Goal: Information Seeking & Learning: Find contact information

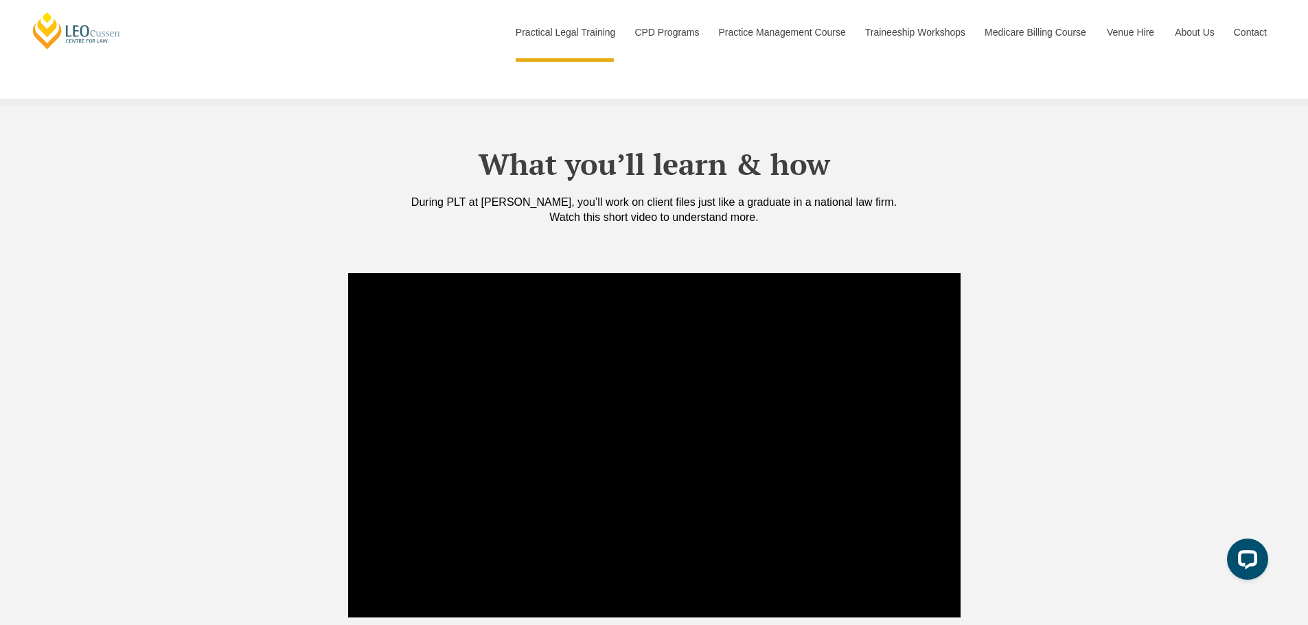
scroll to position [1304, 0]
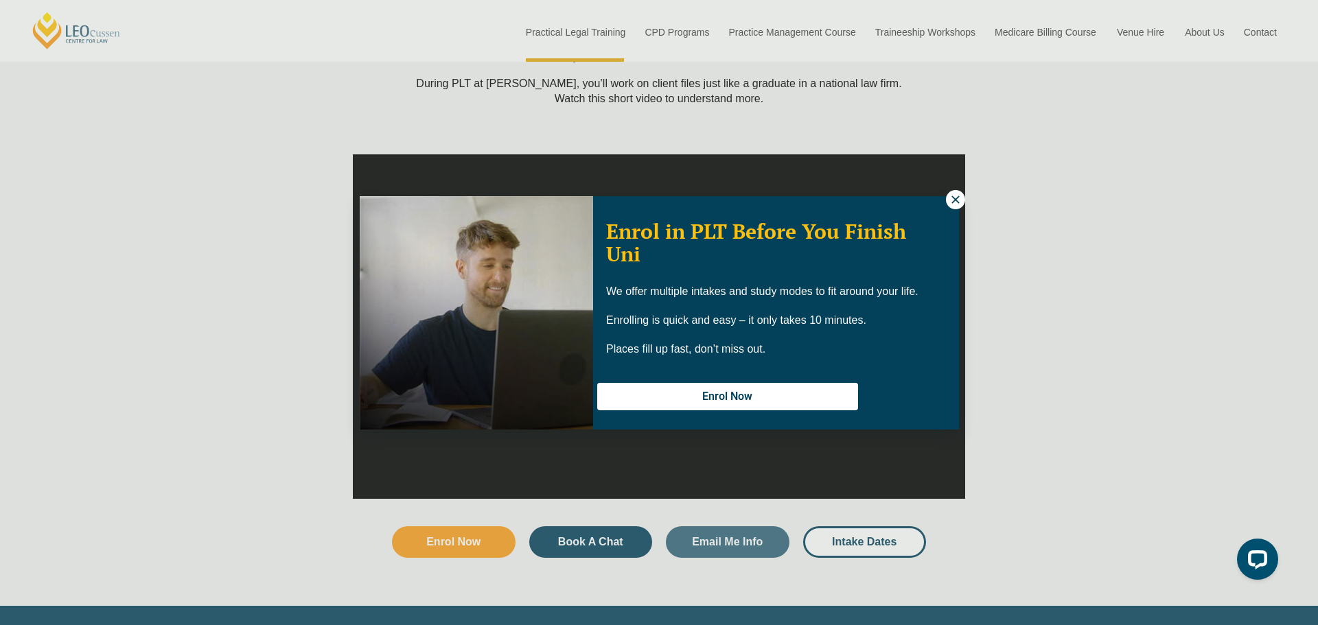
click at [953, 200] on icon at bounding box center [955, 200] width 8 height 8
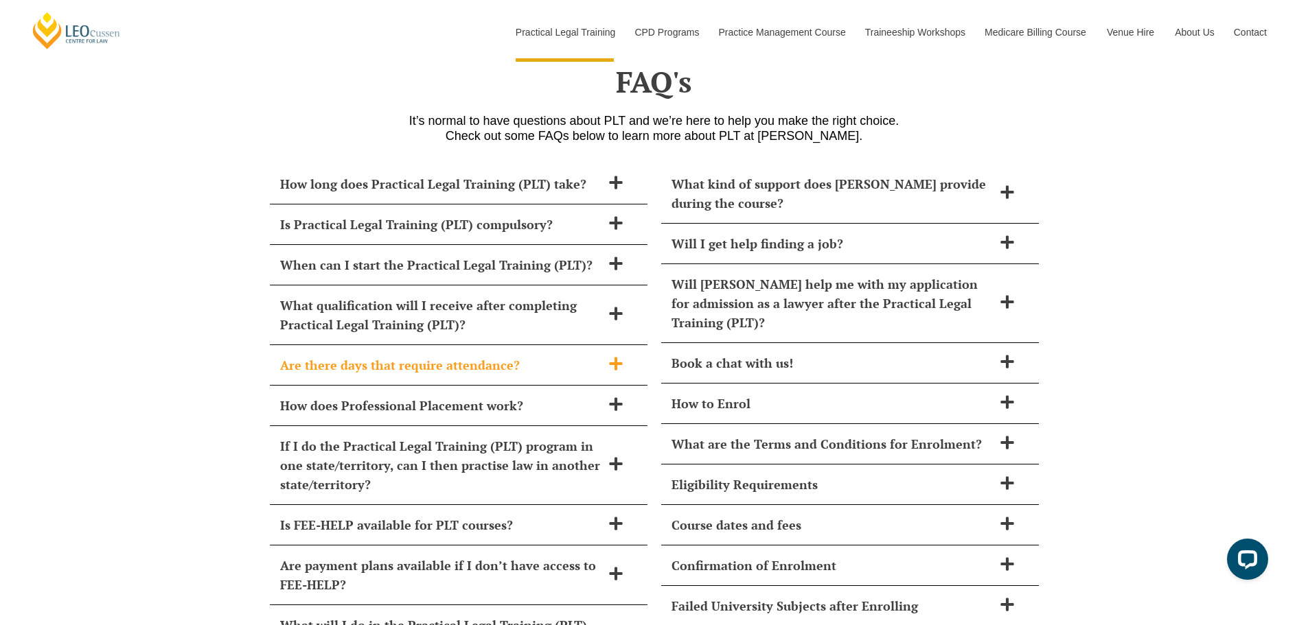
scroll to position [5560, 0]
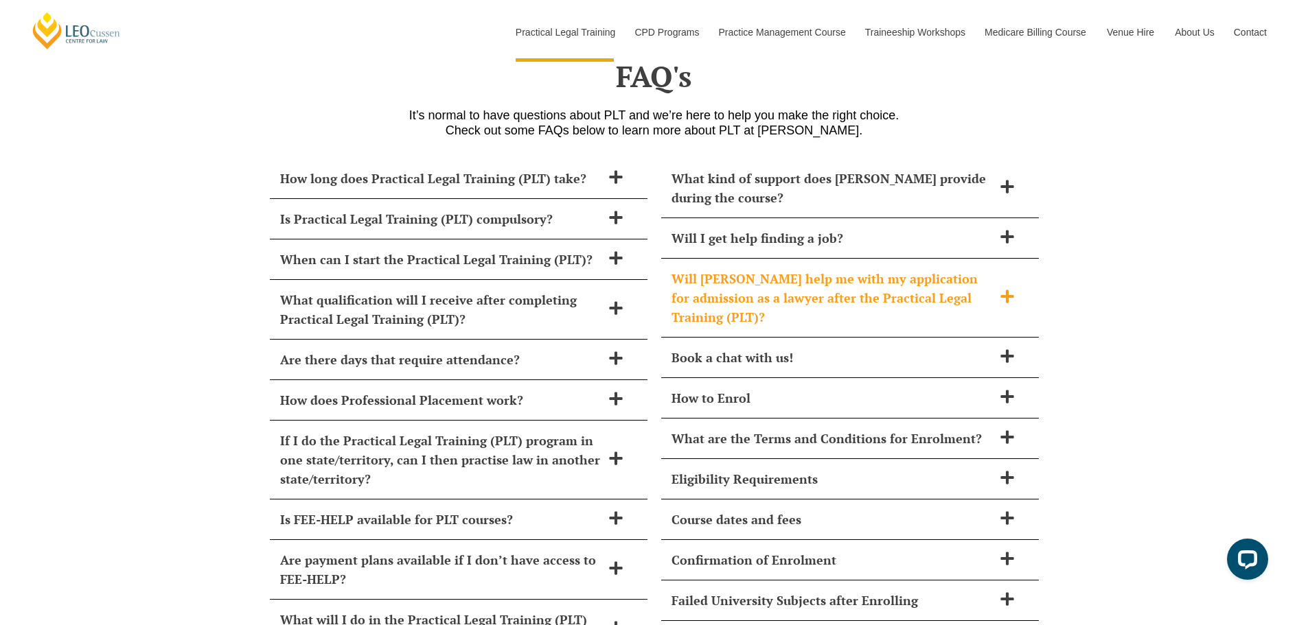
click at [940, 269] on h2 "Will Leo Cussen help me with my application for admission as a lawyer after the…" at bounding box center [831, 298] width 321 height 58
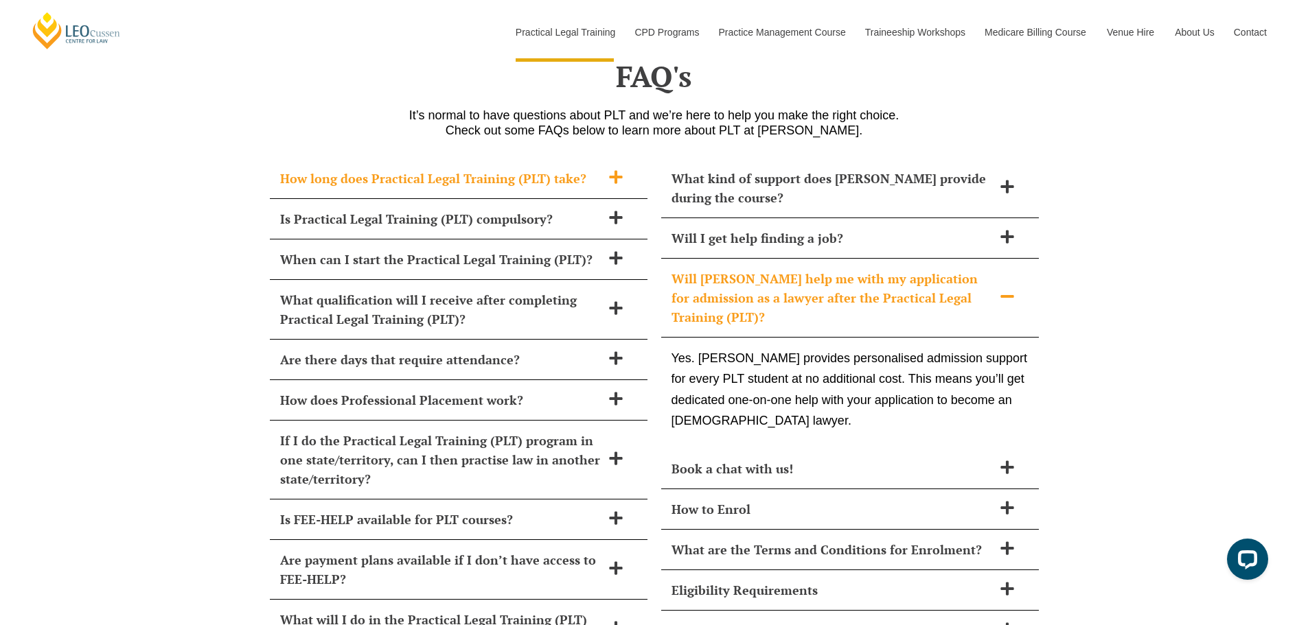
click at [407, 169] on h2 "How long does Practical Legal Training (PLT) take?" at bounding box center [440, 178] width 321 height 19
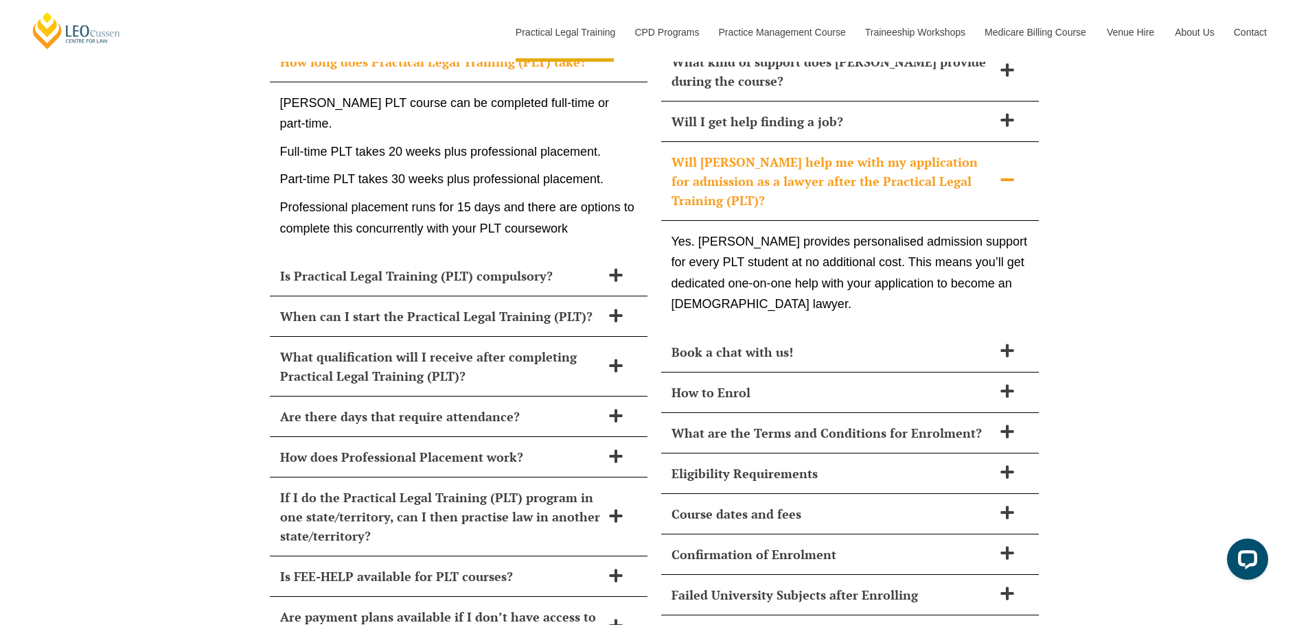
scroll to position [5697, 0]
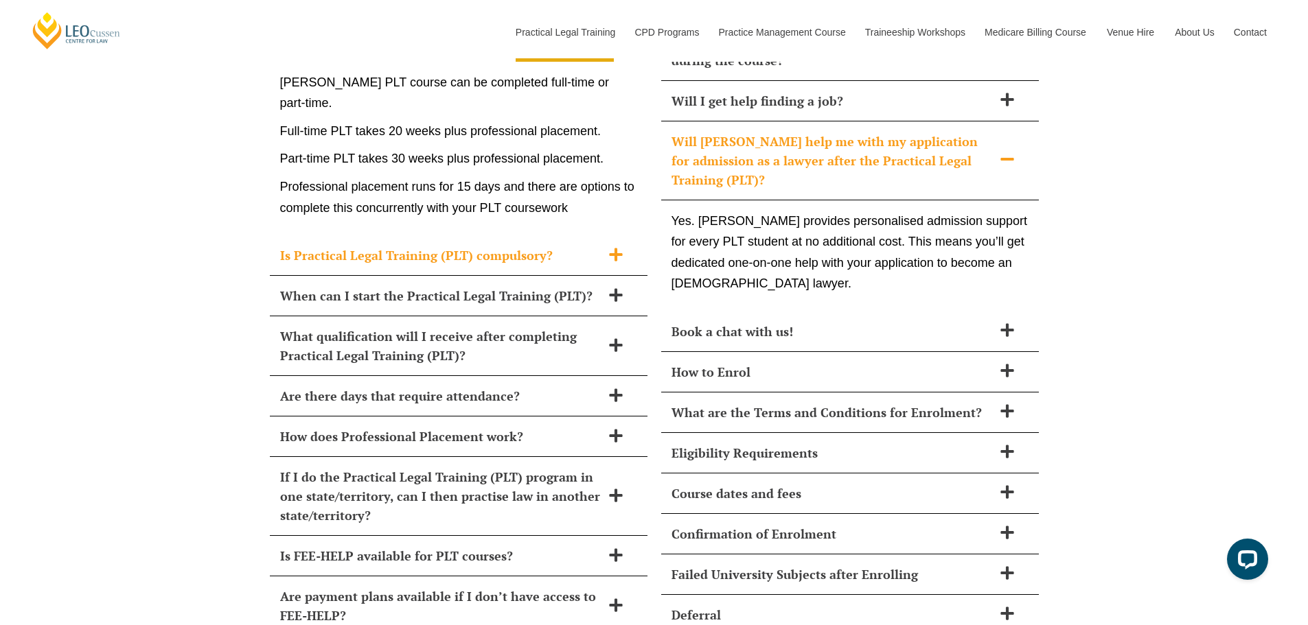
click at [360, 246] on h2 "Is Practical Legal Training (PLT) compulsory?" at bounding box center [440, 255] width 321 height 19
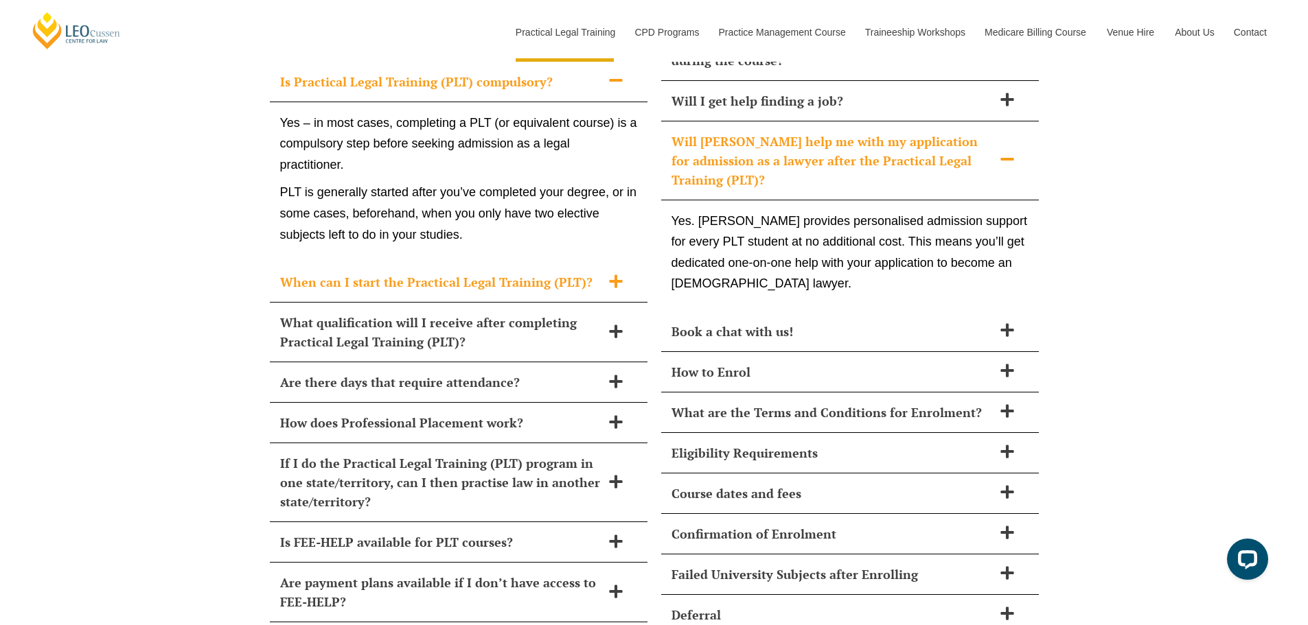
click at [316, 270] on div "When can I start the Practical Legal Training (PLT)?" at bounding box center [459, 282] width 378 height 40
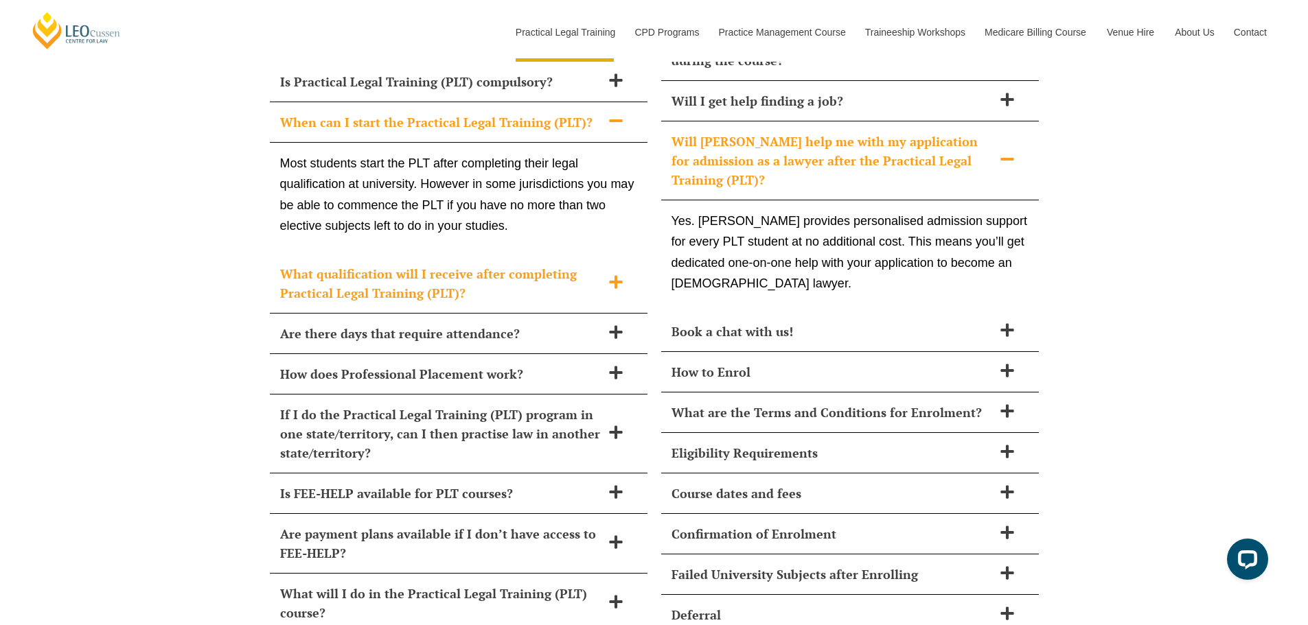
click at [288, 275] on h2 "What qualification will I receive after completing Practical Legal Training (PL…" at bounding box center [440, 283] width 321 height 38
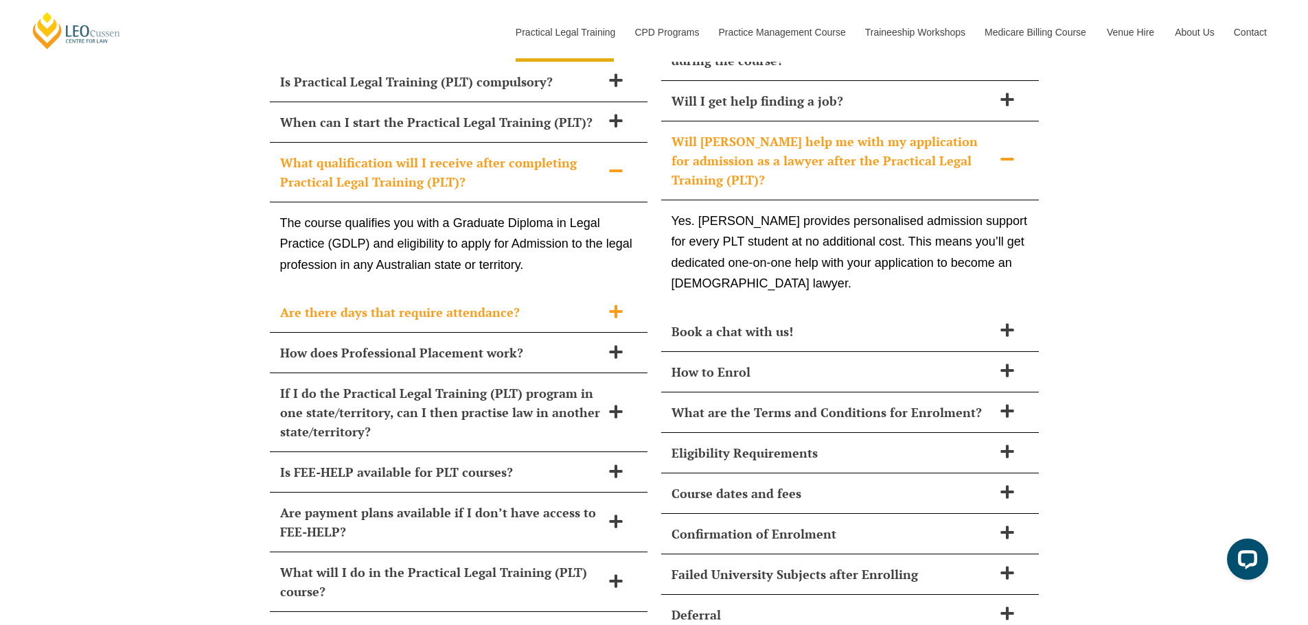
click at [314, 303] on h2 "Are there days that require attendance?" at bounding box center [440, 312] width 321 height 19
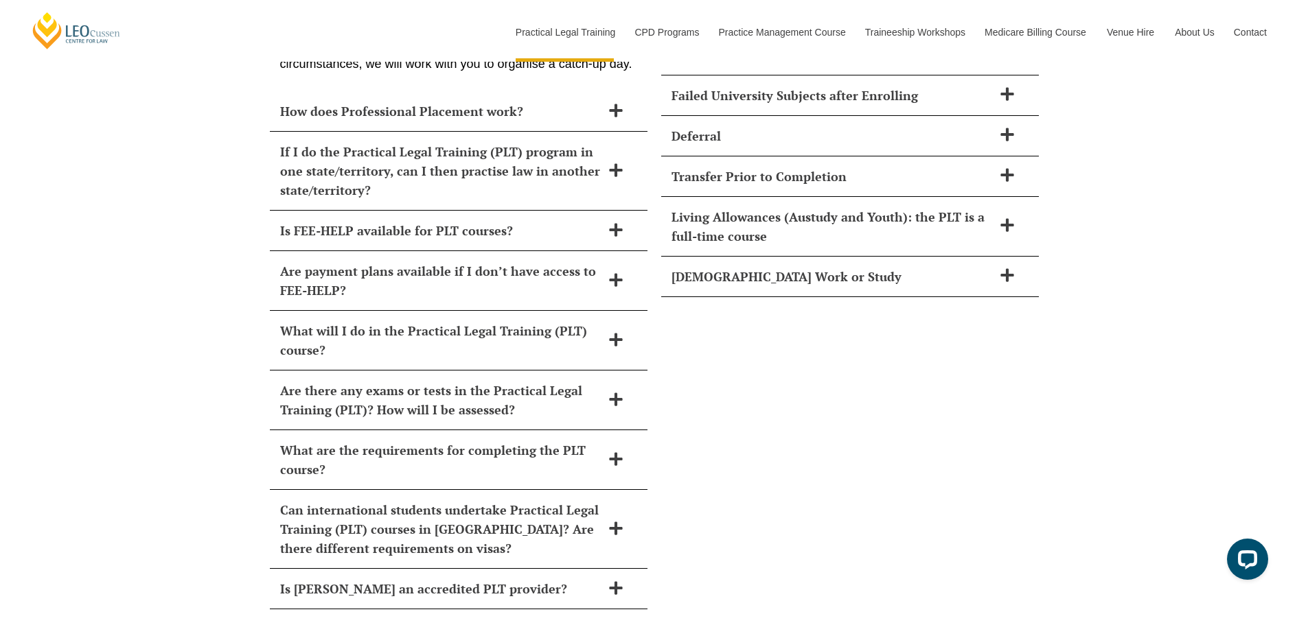
scroll to position [6177, 0]
click at [313, 380] on h2 "Are there any exams or tests in the Practical Legal Training (PLT)? How will I …" at bounding box center [440, 399] width 321 height 38
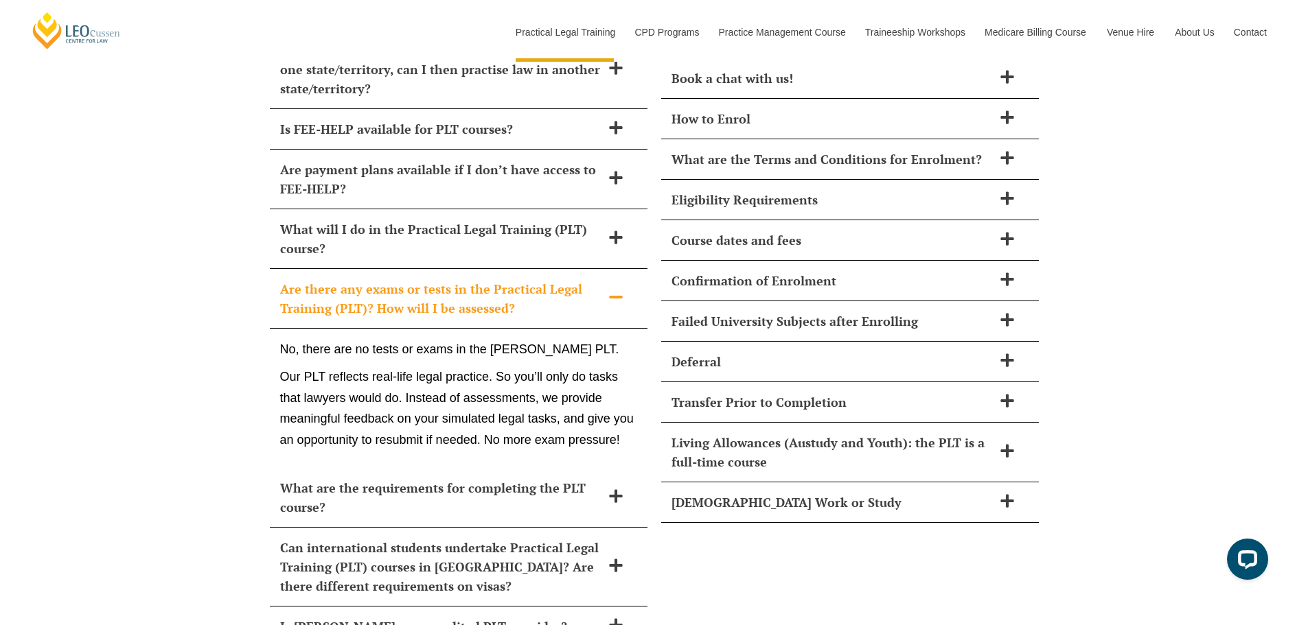
scroll to position [5945, 0]
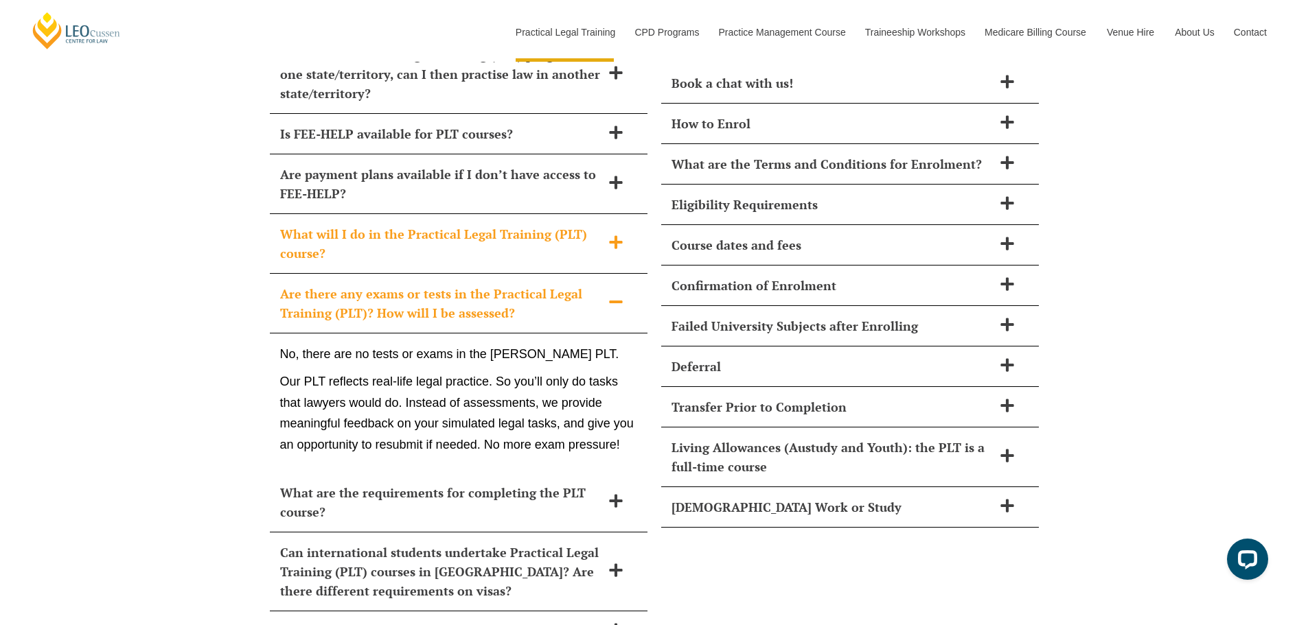
click at [348, 226] on h2 "What will I do in the Practical Legal Training (PLT) course?" at bounding box center [440, 243] width 321 height 38
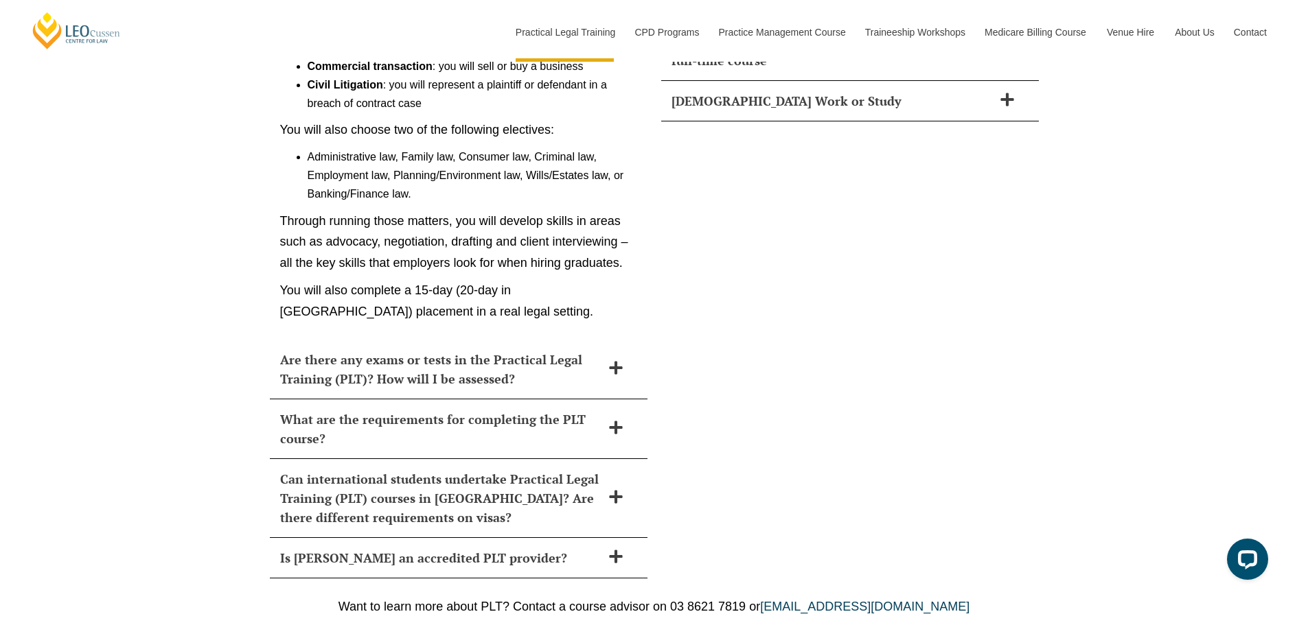
scroll to position [6357, 0]
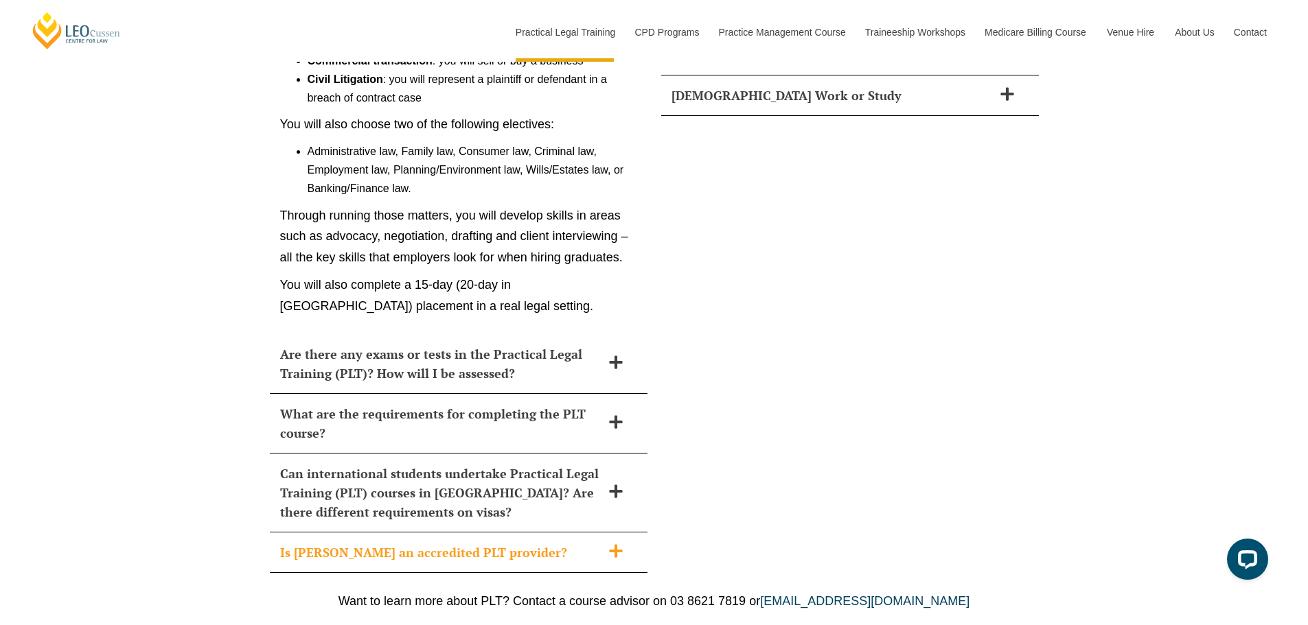
click at [318, 543] on h2 "Is [PERSON_NAME] an accredited PLT provider?" at bounding box center [440, 552] width 321 height 19
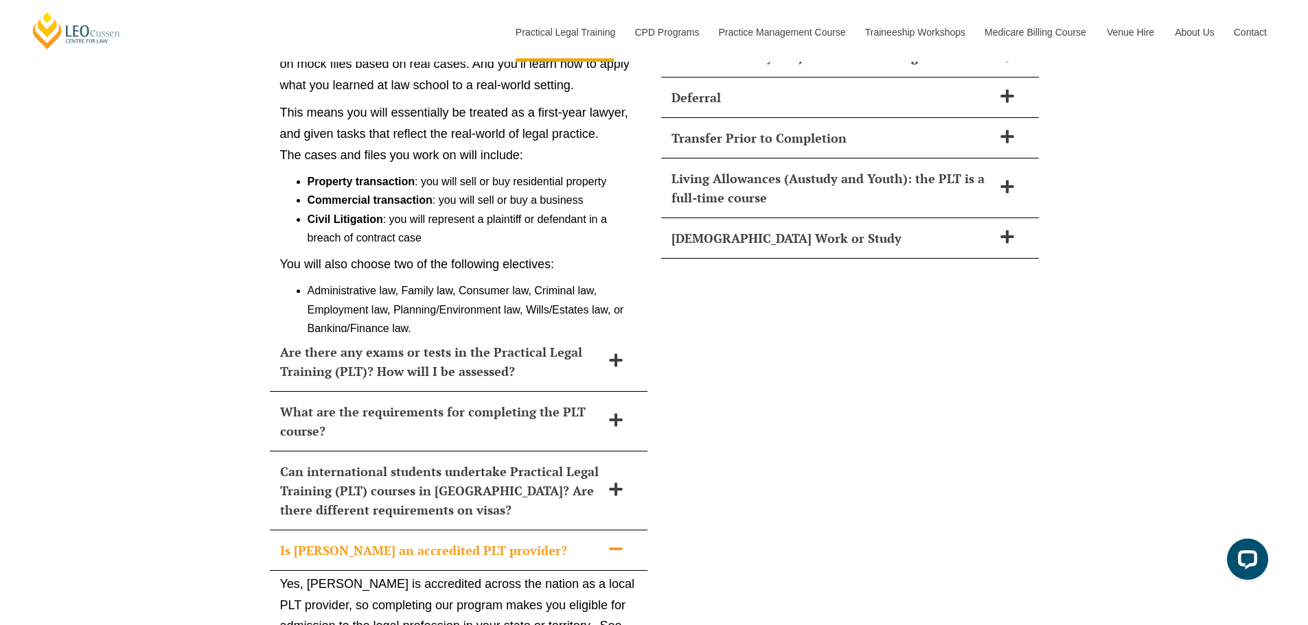
scroll to position [6199, 0]
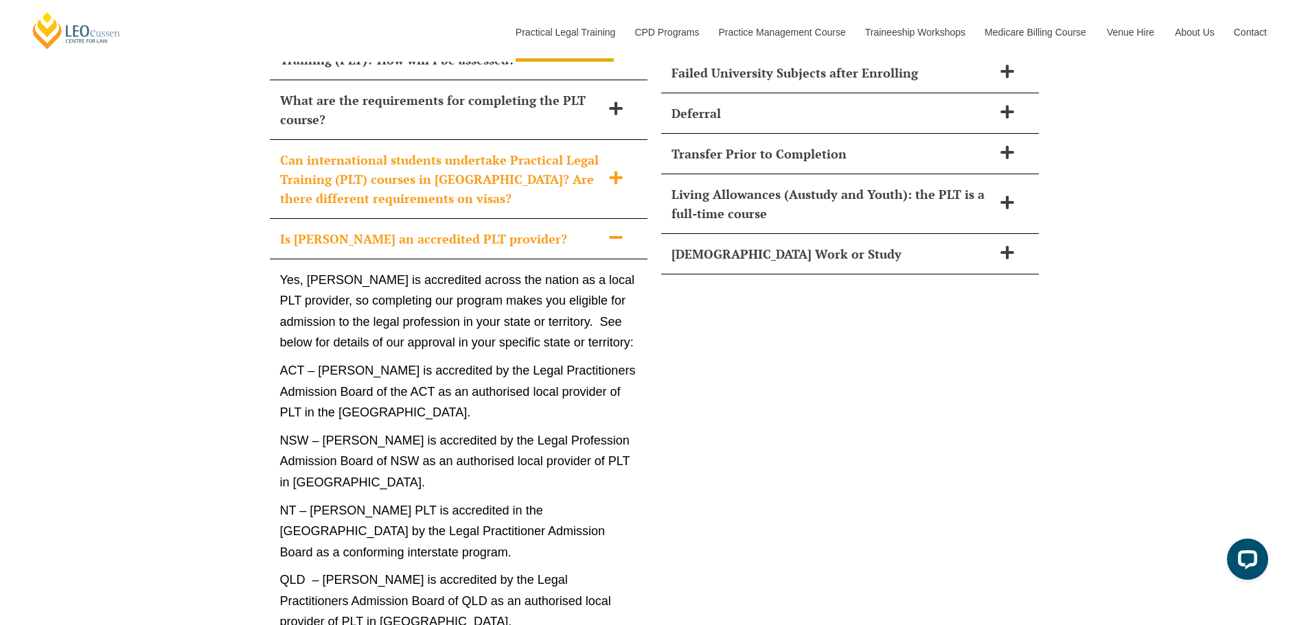
click at [410, 159] on h2 "Can international students undertake Practical Legal Training (PLT) courses in …" at bounding box center [440, 179] width 321 height 58
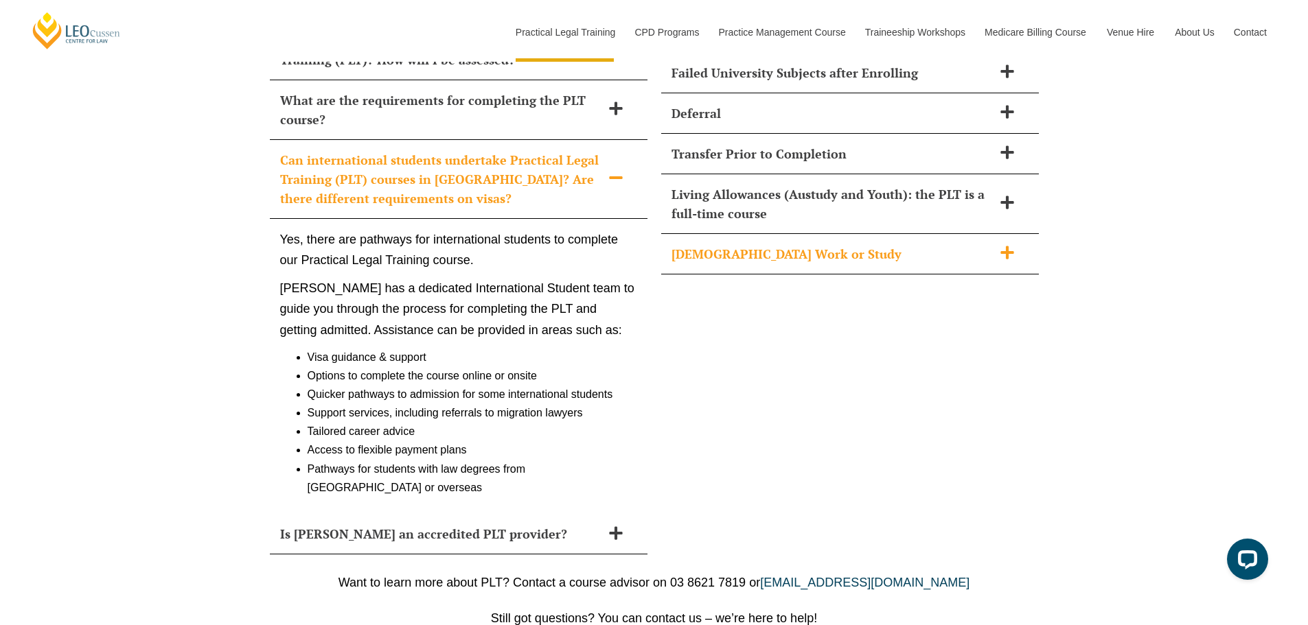
click at [749, 244] on h2 "[DEMOGRAPHIC_DATA] Work or Study" at bounding box center [831, 253] width 321 height 19
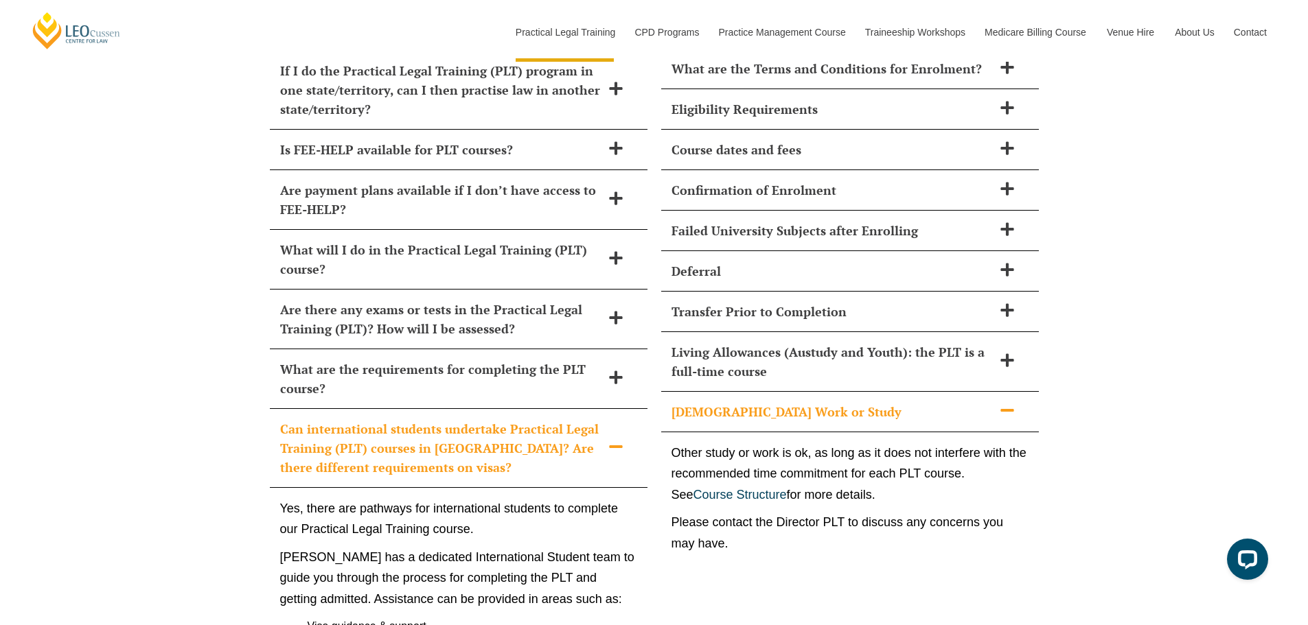
scroll to position [5924, 0]
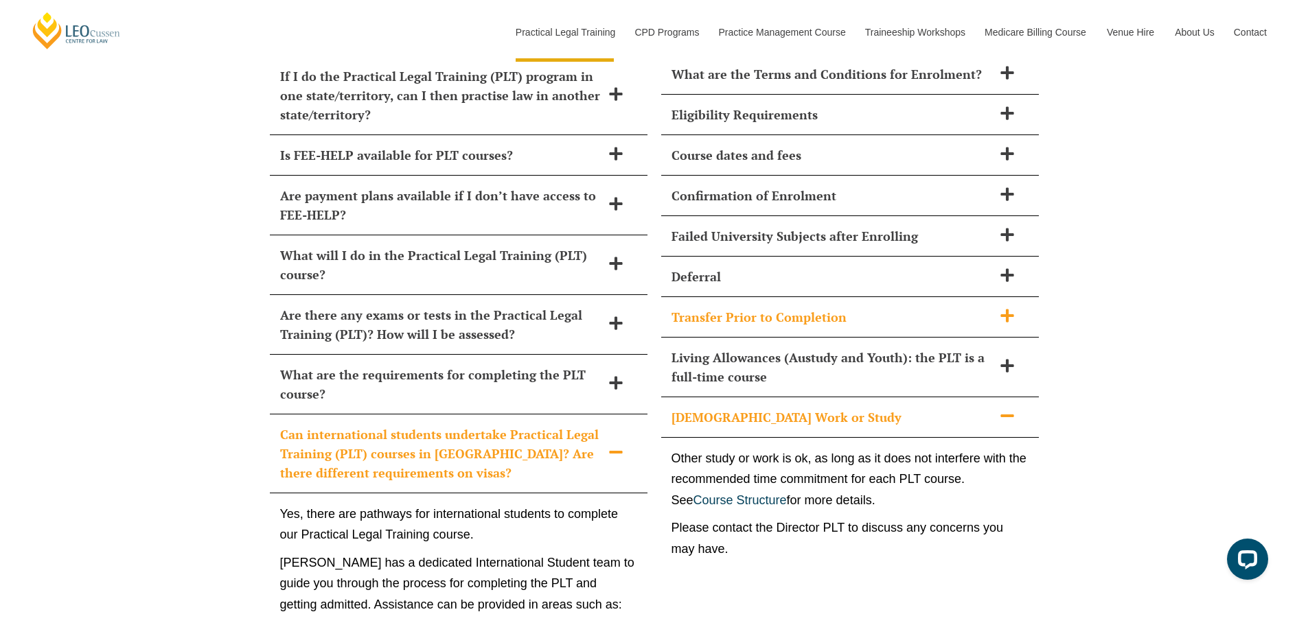
click at [808, 307] on div "Transfer Prior to Completion" at bounding box center [850, 317] width 378 height 40
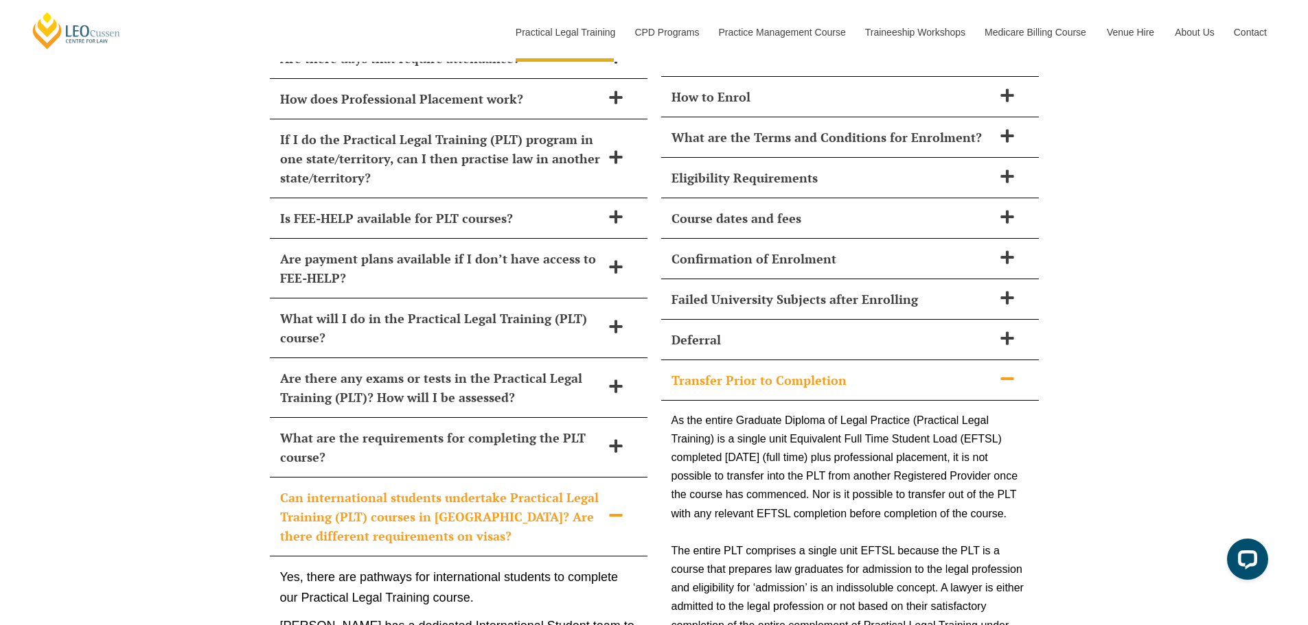
scroll to position [5855, 0]
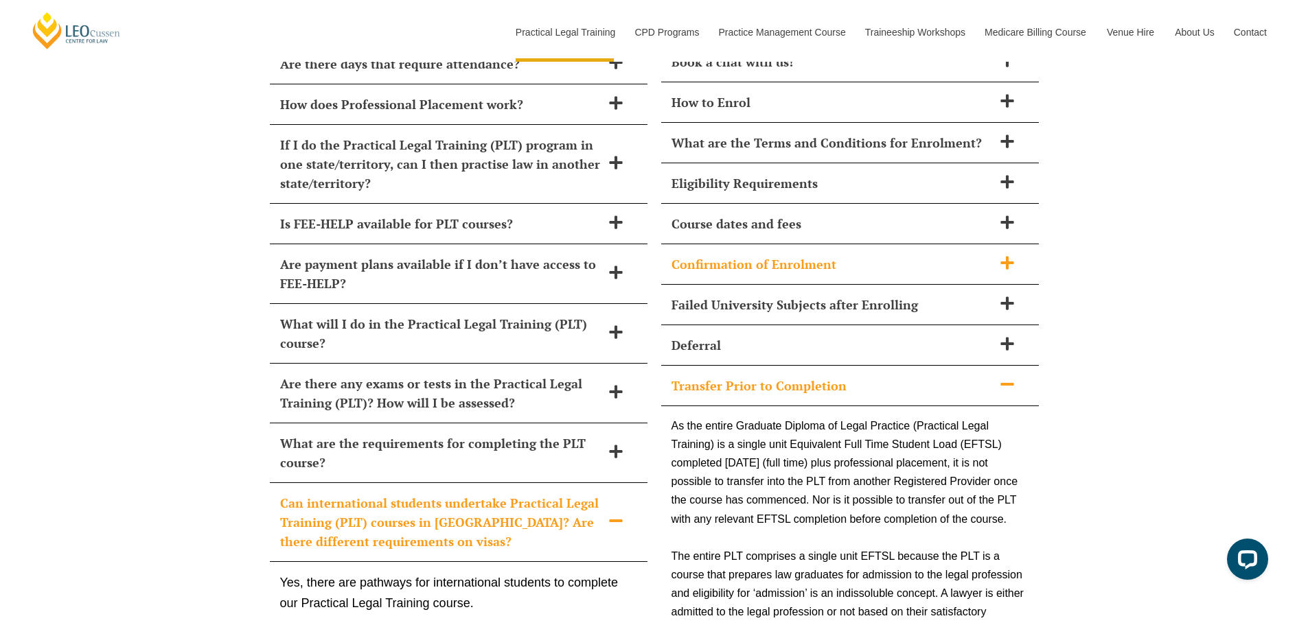
click at [809, 251] on div "Confirmation of Enrolment" at bounding box center [850, 264] width 378 height 40
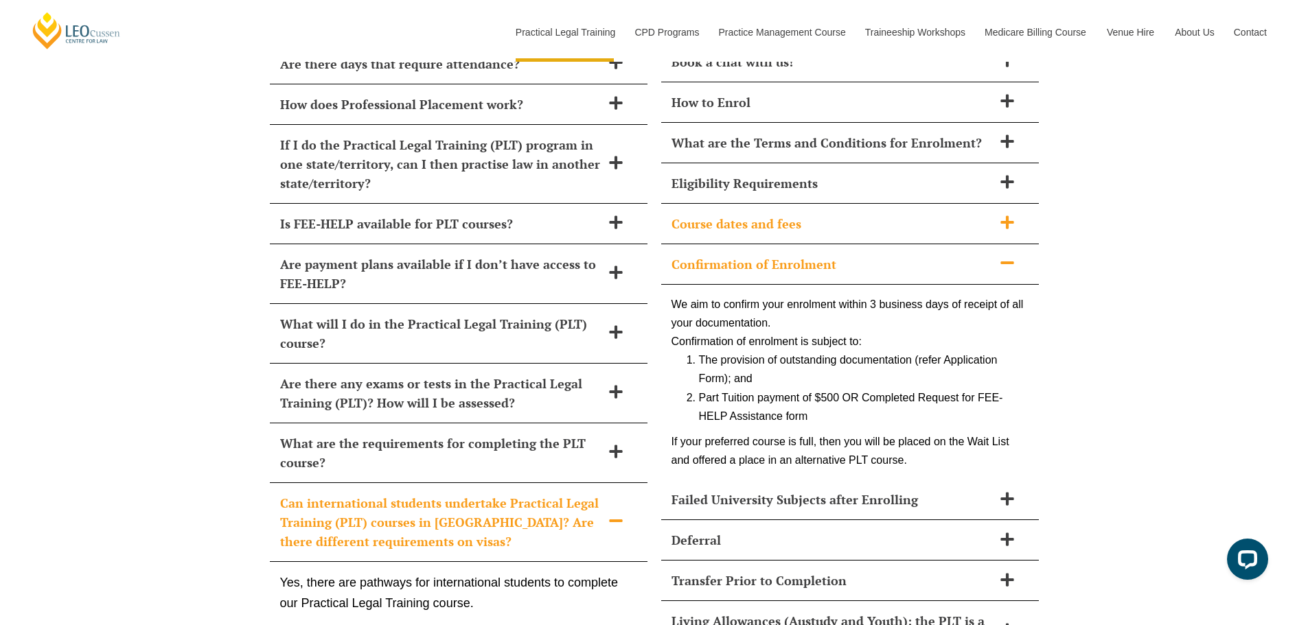
click at [802, 214] on h2 "Course dates and fees" at bounding box center [831, 223] width 321 height 19
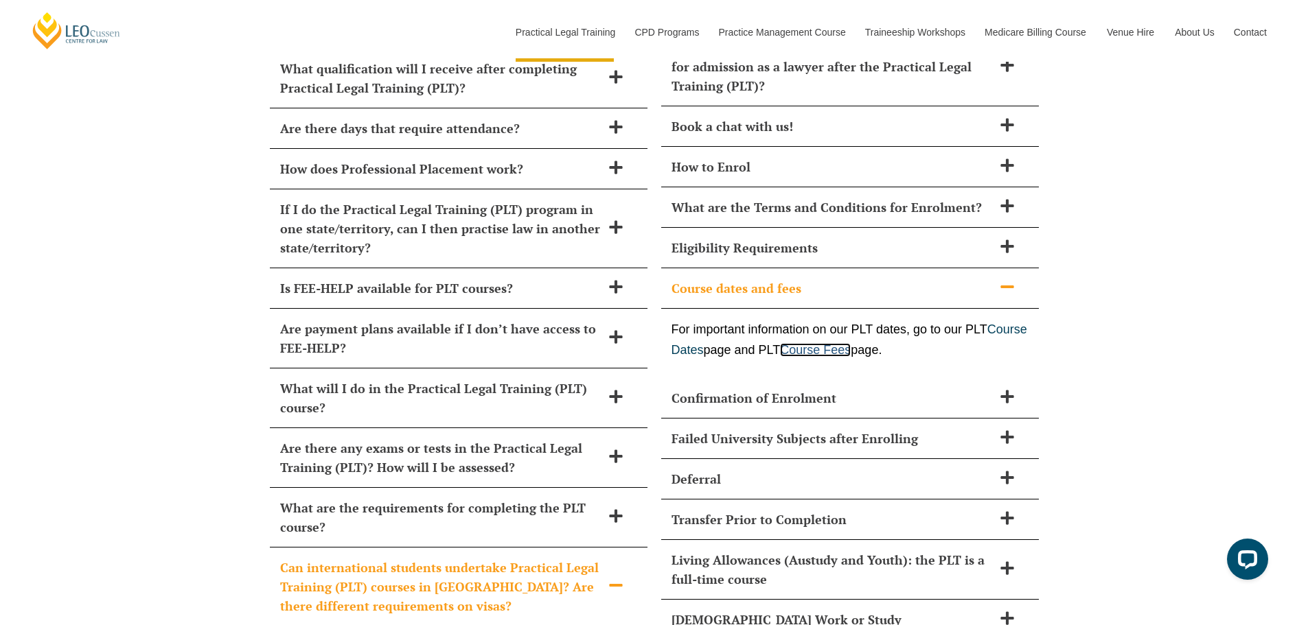
scroll to position [5787, 0]
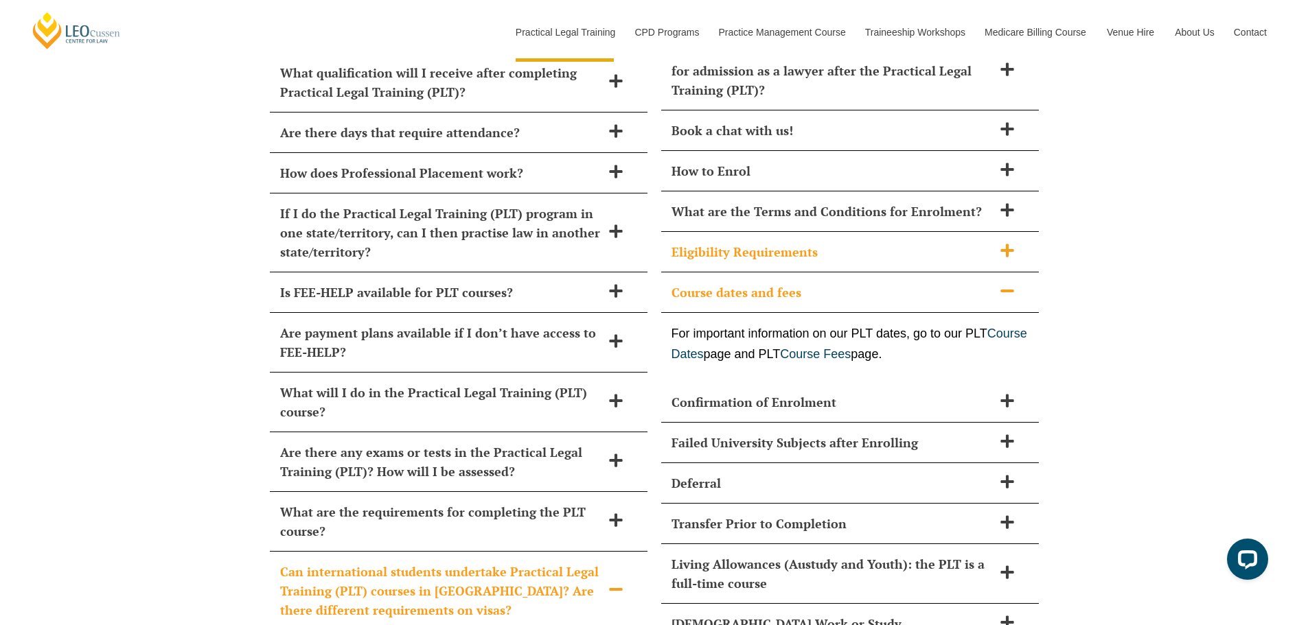
click at [824, 242] on h2 "Eligibility Requirements" at bounding box center [831, 251] width 321 height 19
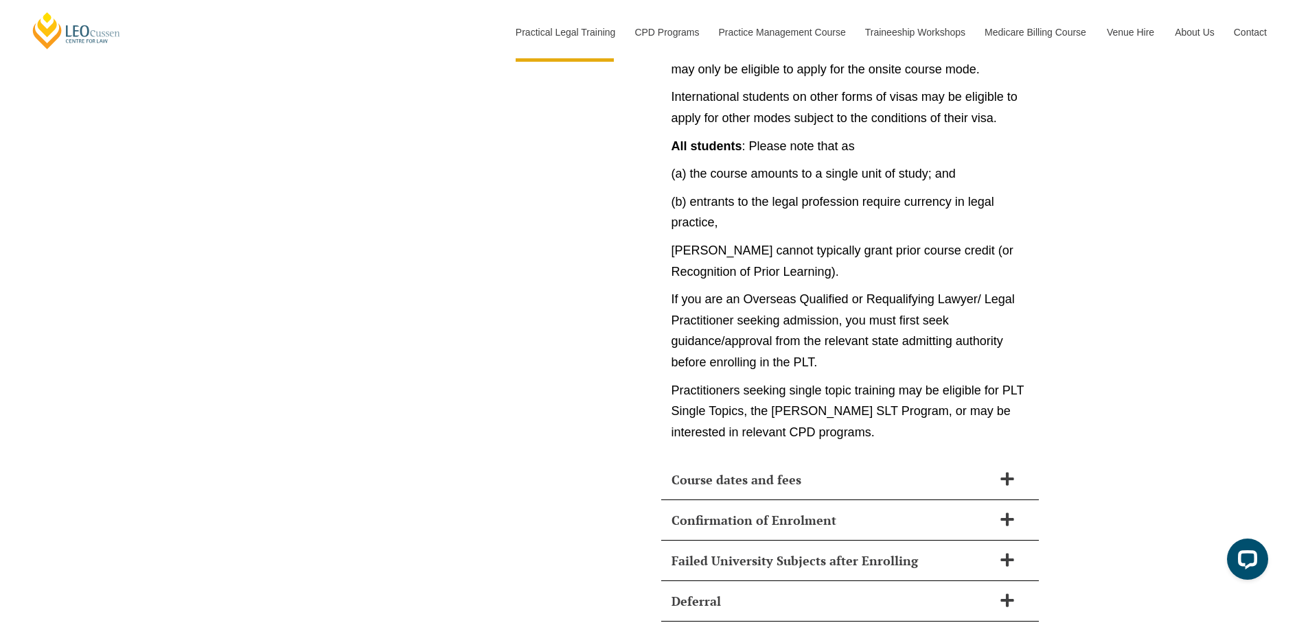
scroll to position [6748, 0]
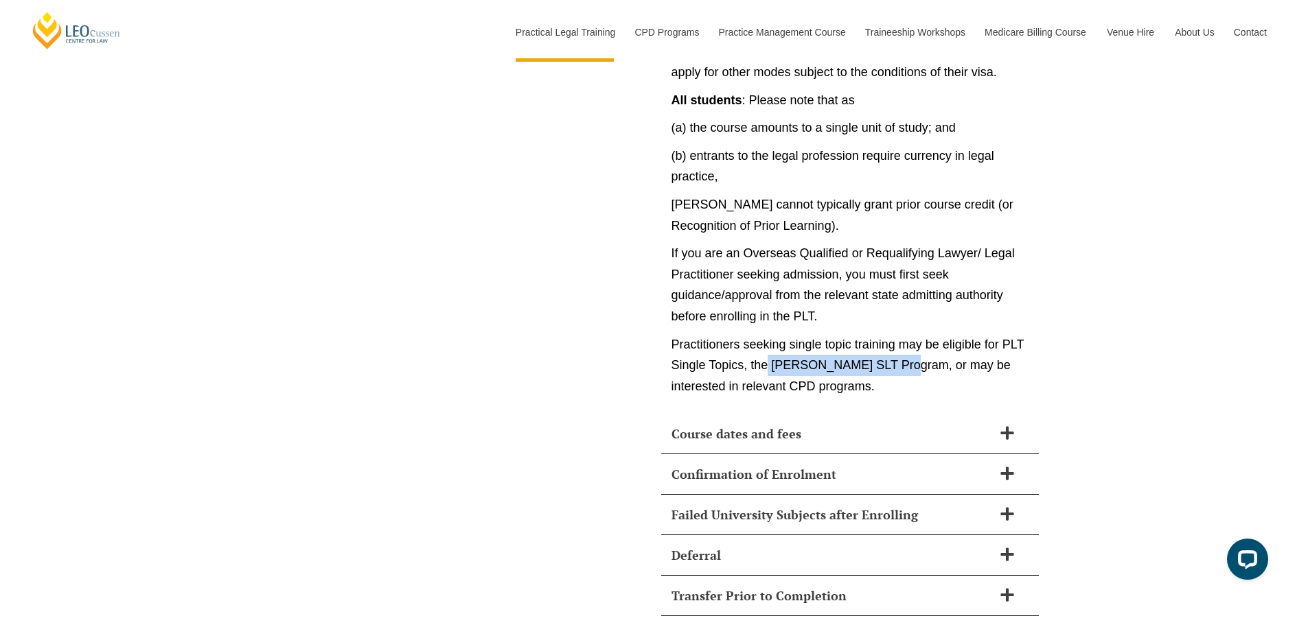
drag, startPoint x: 769, startPoint y: 342, endPoint x: 905, endPoint y: 343, distance: 136.6
click at [905, 343] on p "Practitioners seeking single topic training may be eligible for PLT Single Topi…" at bounding box center [849, 365] width 357 height 63
click at [911, 342] on p "Practitioners seeking single topic training may be eligible for PLT Single Topi…" at bounding box center [849, 365] width 357 height 63
drag, startPoint x: 911, startPoint y: 342, endPoint x: 774, endPoint y: 347, distance: 137.4
click at [774, 347] on p "Practitioners seeking single topic training may be eligible for PLT Single Topi…" at bounding box center [849, 365] width 357 height 63
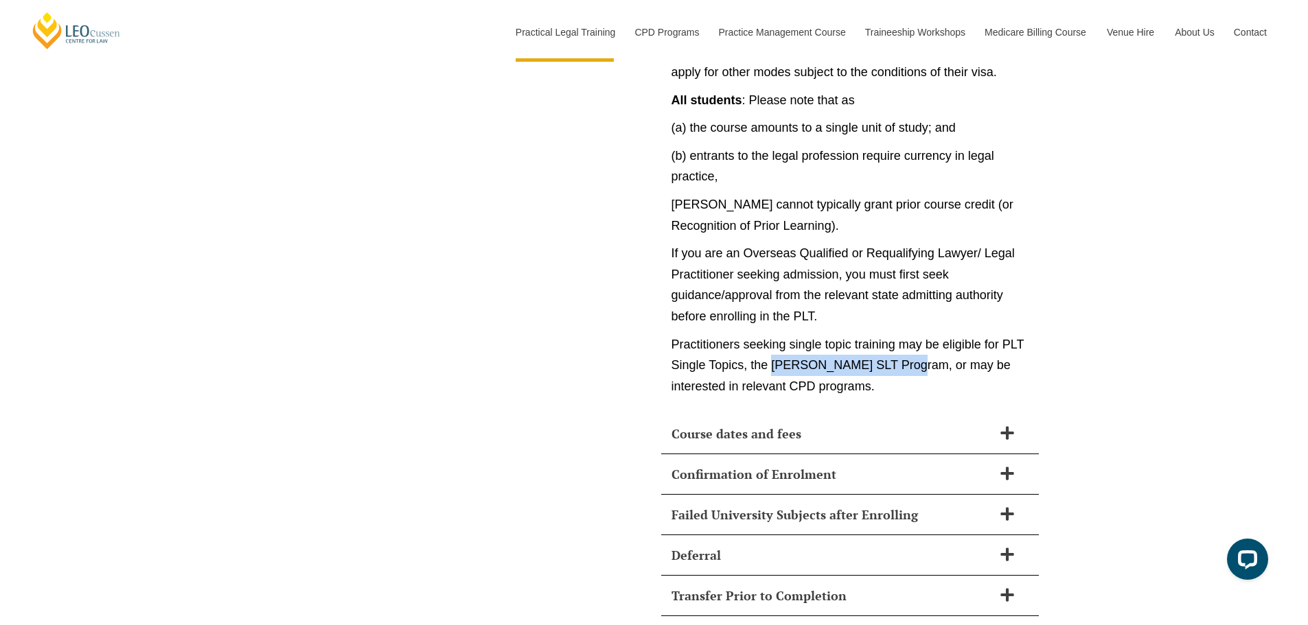
copy p "[PERSON_NAME] SLT Program"
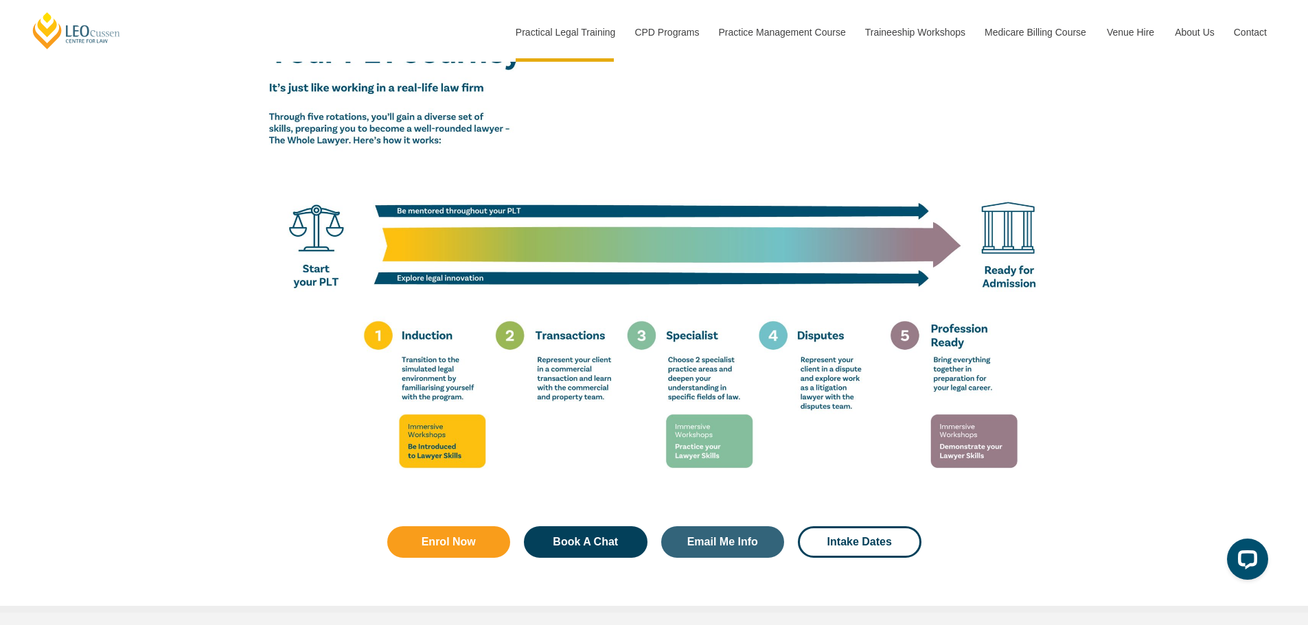
scroll to position [2355, 0]
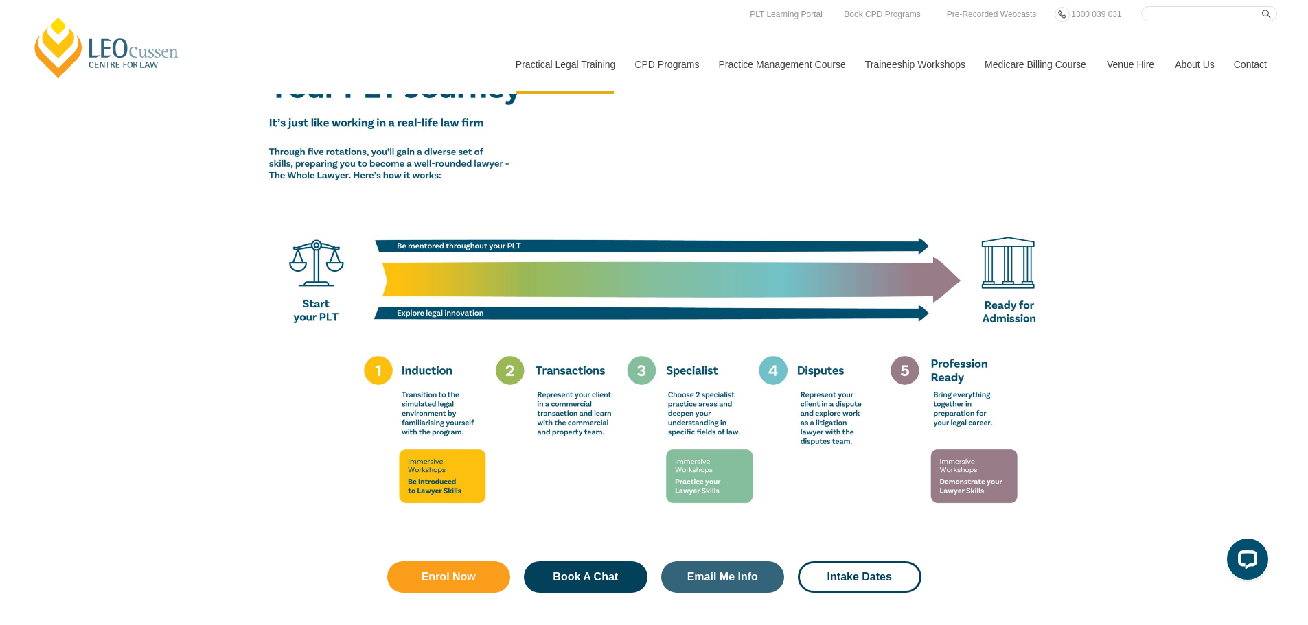
click at [1179, 17] on input "Search here" at bounding box center [1209, 13] width 136 height 15
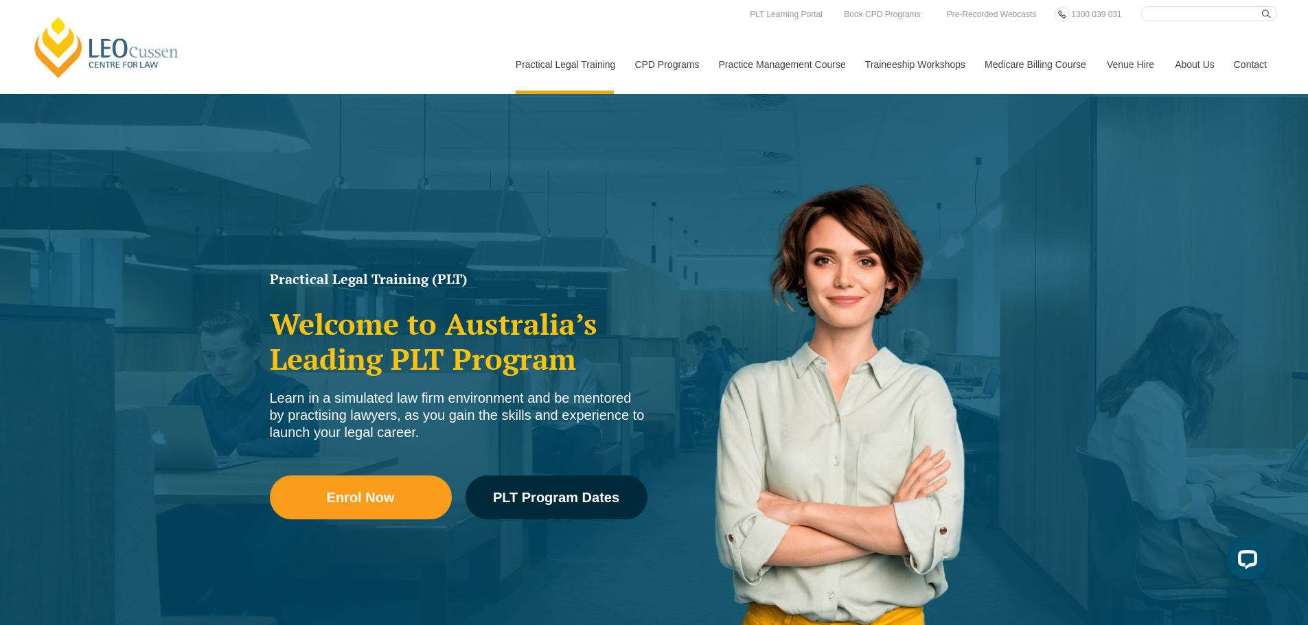
click at [1203, 16] on input "Search here" at bounding box center [1209, 13] width 136 height 15
paste input "[PERSON_NAME] SLT Program"
type input "[PERSON_NAME] SLT Program"
click at [1262, 6] on button "submit" at bounding box center [1269, 13] width 15 height 15
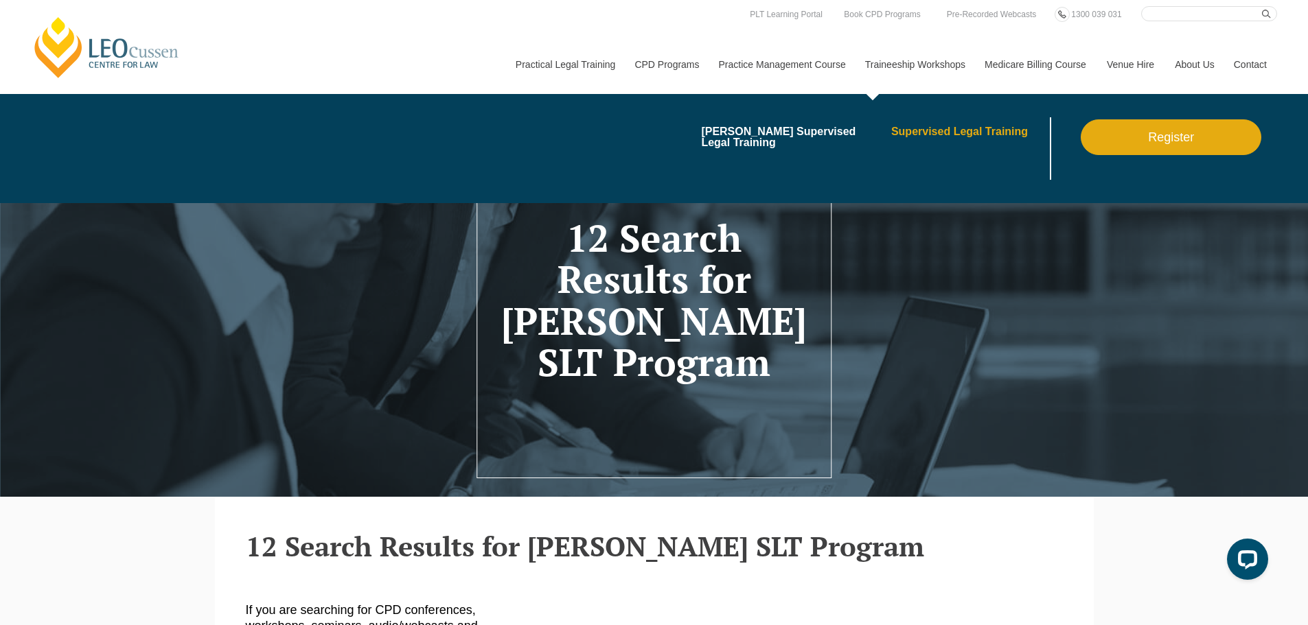
click at [923, 129] on link "Supervised Legal Training" at bounding box center [969, 131] width 156 height 11
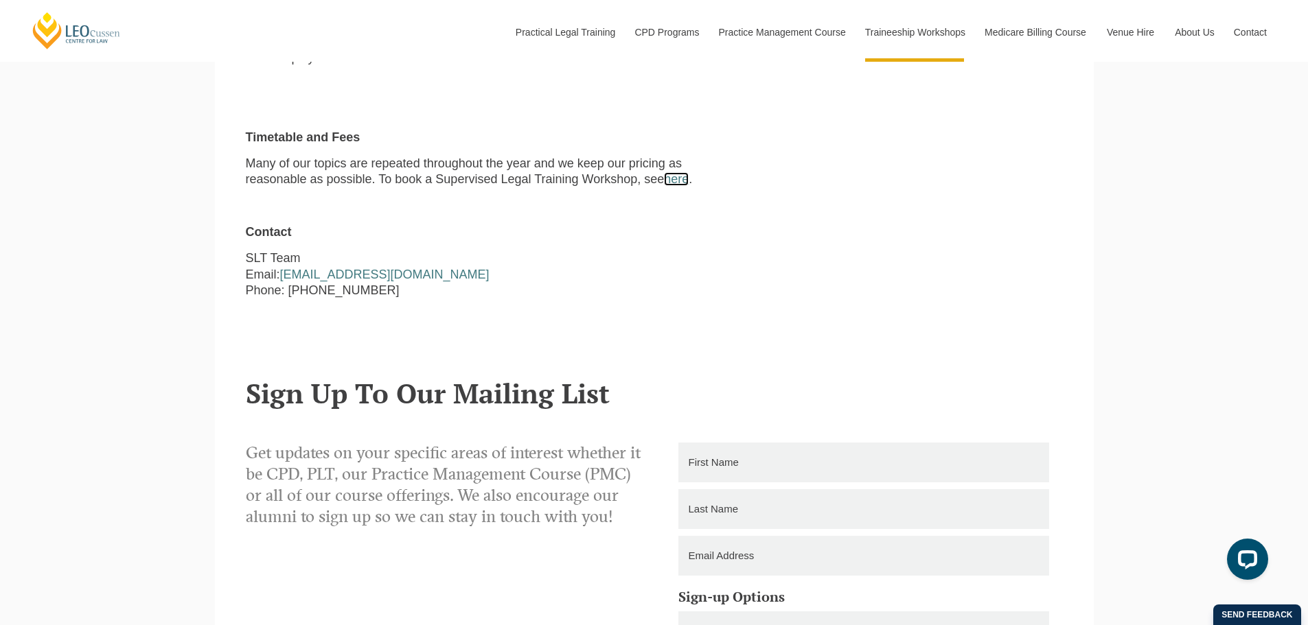
scroll to position [1441, 0]
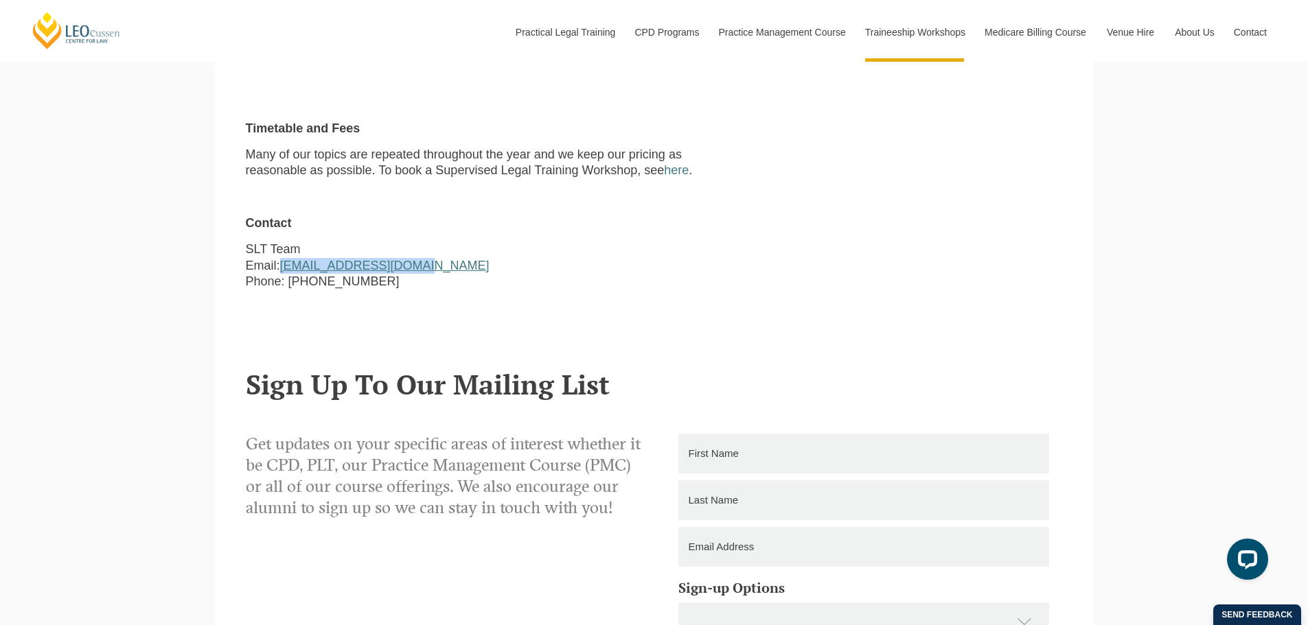
drag, startPoint x: 414, startPoint y: 256, endPoint x: 285, endPoint y: 256, distance: 129.0
click at [285, 256] on p "SLT Team Email: slt@leocussen.edu.au Phone: 03 8667 5667" at bounding box center [480, 266] width 468 height 48
copy link "slt@leocussen.edu.au"
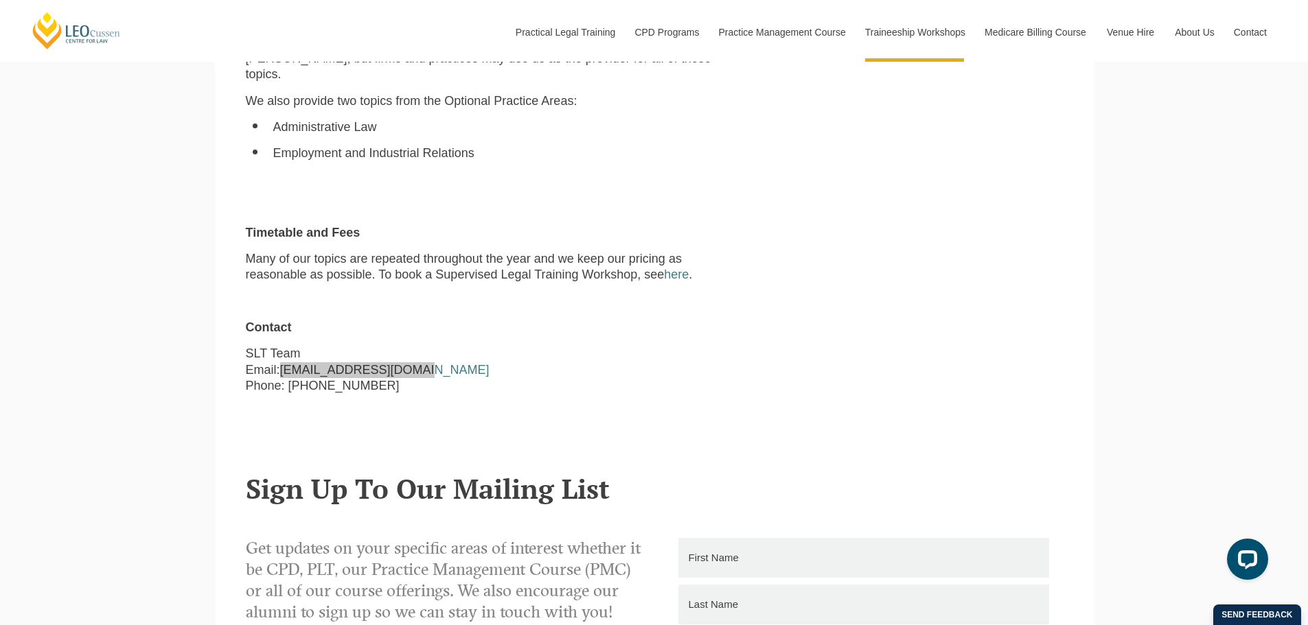
scroll to position [1304, 0]
